Goal: Task Accomplishment & Management: Manage account settings

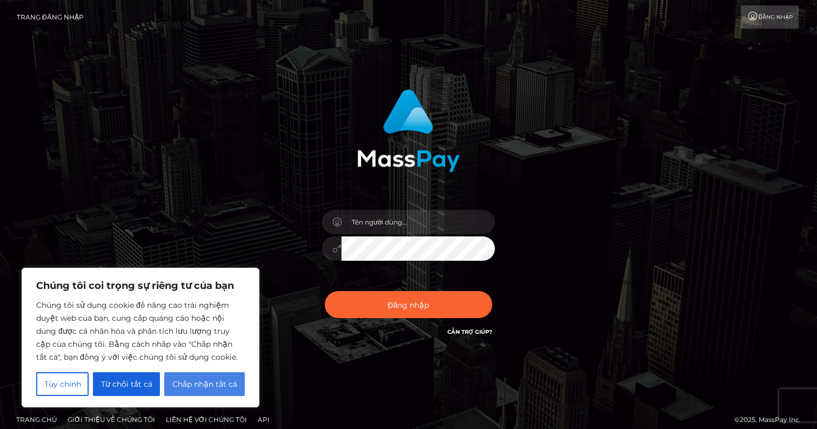
click at [232, 390] on button "Chấp nhận tất cả" at bounding box center [204, 384] width 81 height 24
checkbox input "true"
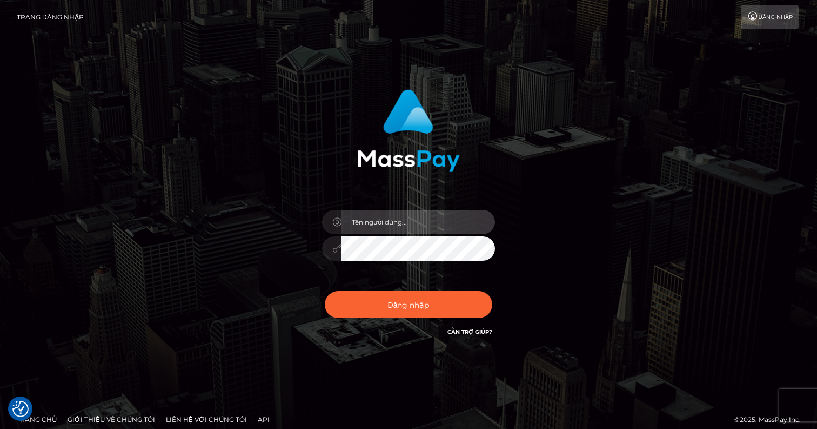
click at [368, 228] on input "text" at bounding box center [418, 222] width 153 height 24
type input "[EMAIL_ADDRESS][DOMAIN_NAME]"
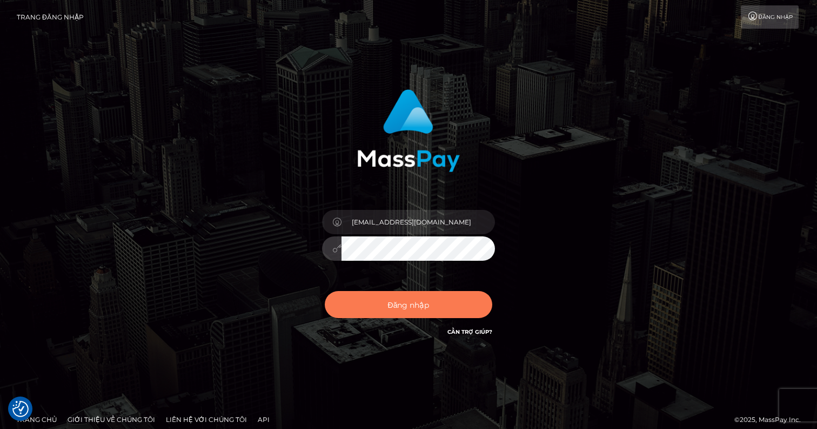
click at [396, 302] on font "Đăng nhập" at bounding box center [409, 304] width 42 height 10
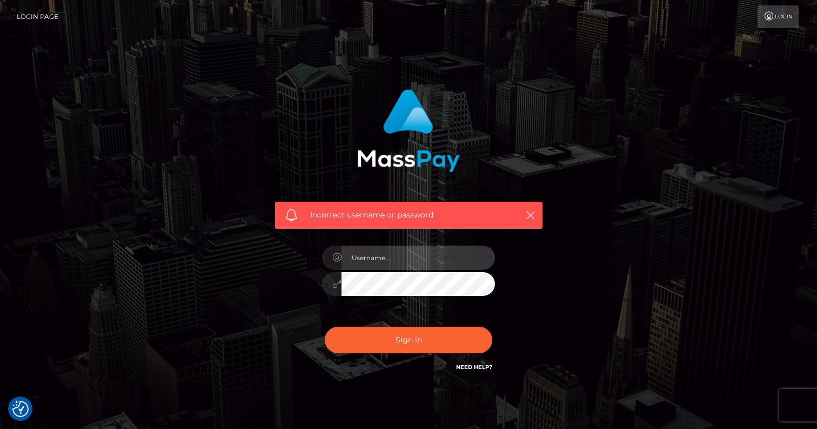
click at [426, 261] on input "text" at bounding box center [418, 257] width 153 height 24
type input "[EMAIL_ADDRESS][DOMAIN_NAME]"
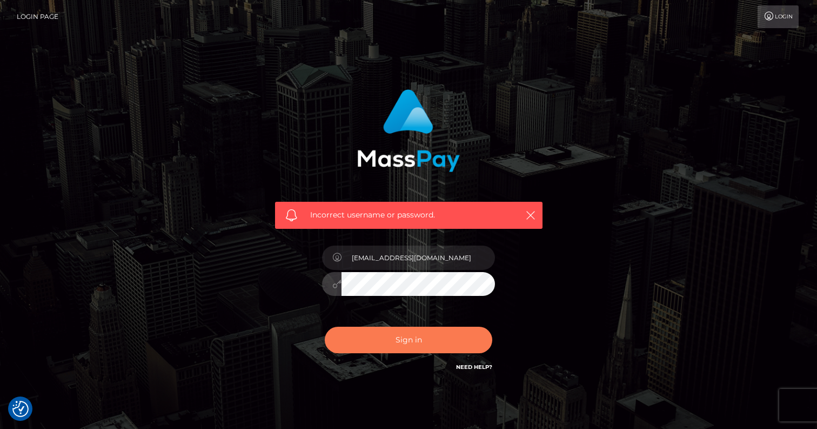
click at [431, 332] on button "Sign in" at bounding box center [409, 339] width 168 height 26
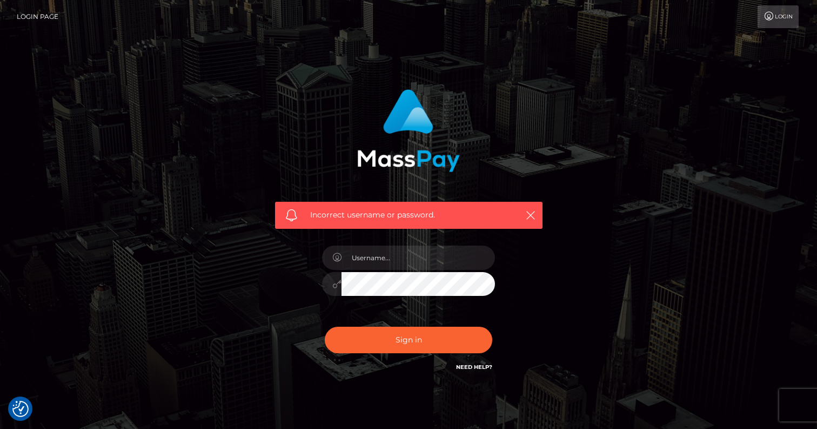
click at [780, 12] on link "Login" at bounding box center [778, 16] width 41 height 23
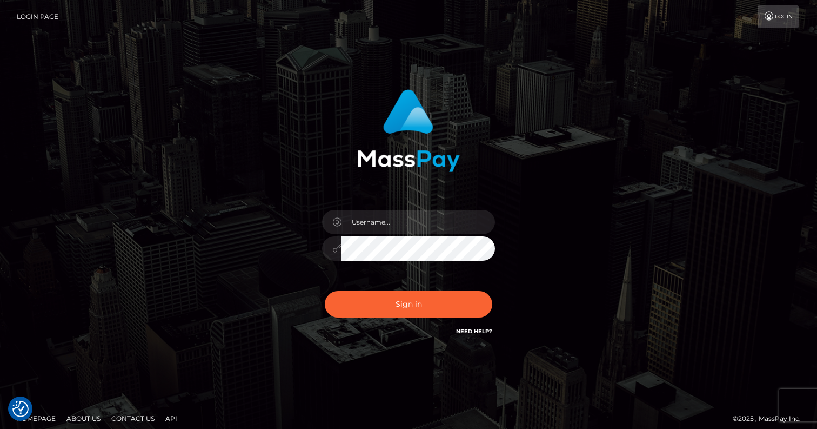
click at [47, 419] on link "Homepage" at bounding box center [36, 418] width 48 height 17
